Goal: Task Accomplishment & Management: Use online tool/utility

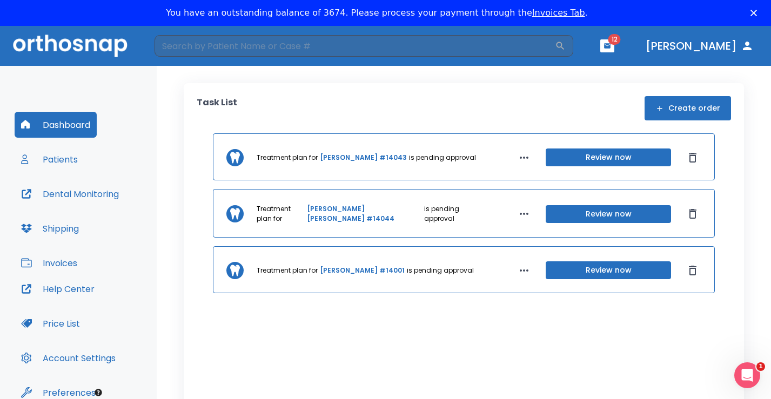
click at [571, 214] on button "Review now" at bounding box center [608, 214] width 125 height 18
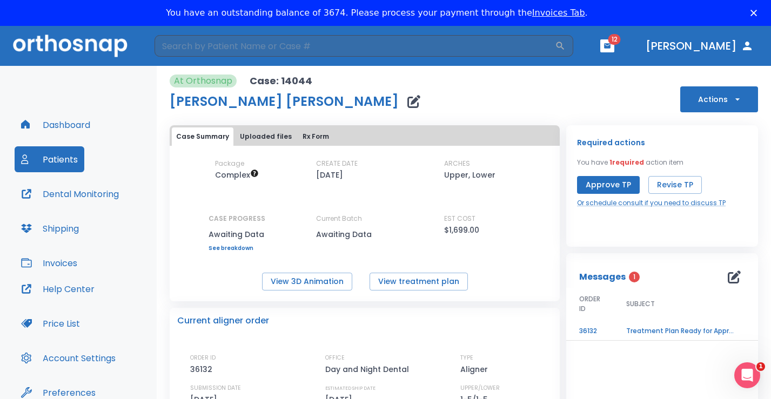
click at [611, 183] on button "Approve TP" at bounding box center [608, 185] width 63 height 18
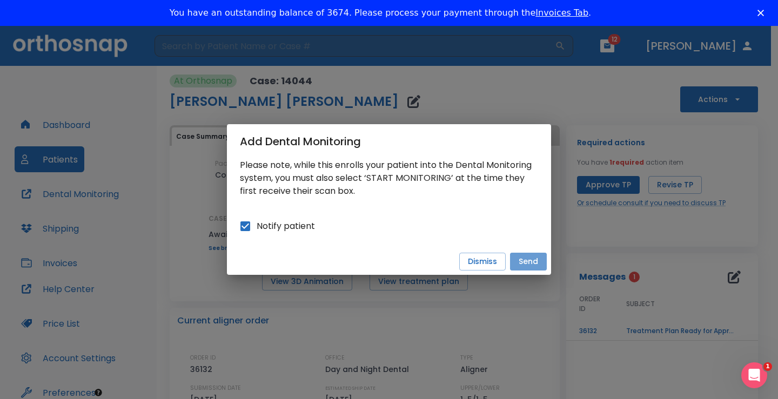
click at [537, 262] on button "Send" at bounding box center [528, 262] width 37 height 18
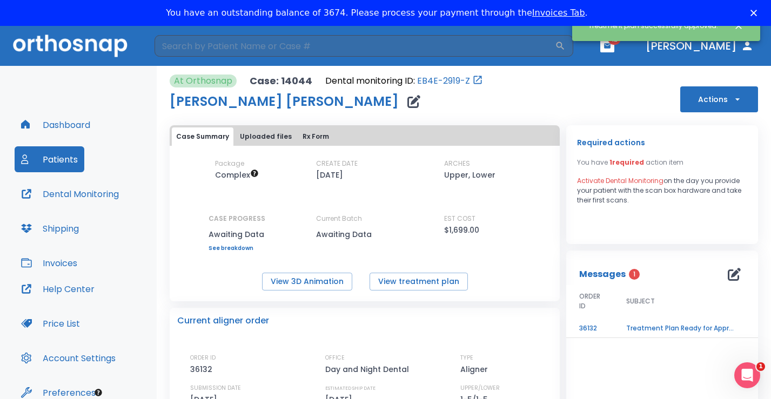
click at [71, 156] on button "Patients" at bounding box center [50, 159] width 70 height 26
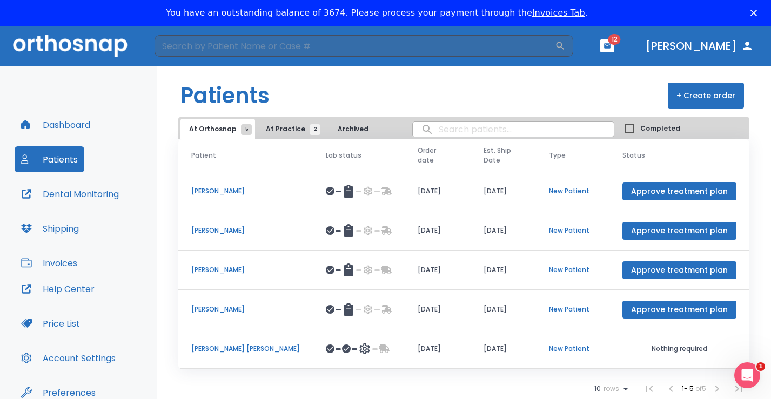
click at [706, 301] on button "Approve treatment plan" at bounding box center [680, 310] width 114 height 18
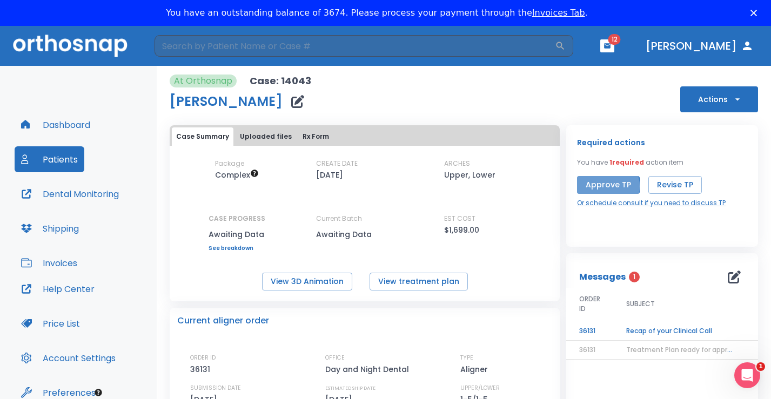
click at [597, 186] on button "Approve TP" at bounding box center [608, 185] width 63 height 18
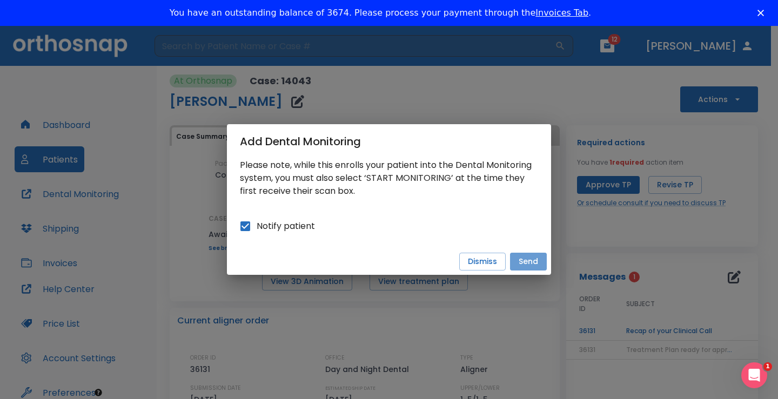
click at [545, 259] on button "Send" at bounding box center [528, 262] width 37 height 18
